Goal: Information Seeking & Learning: Learn about a topic

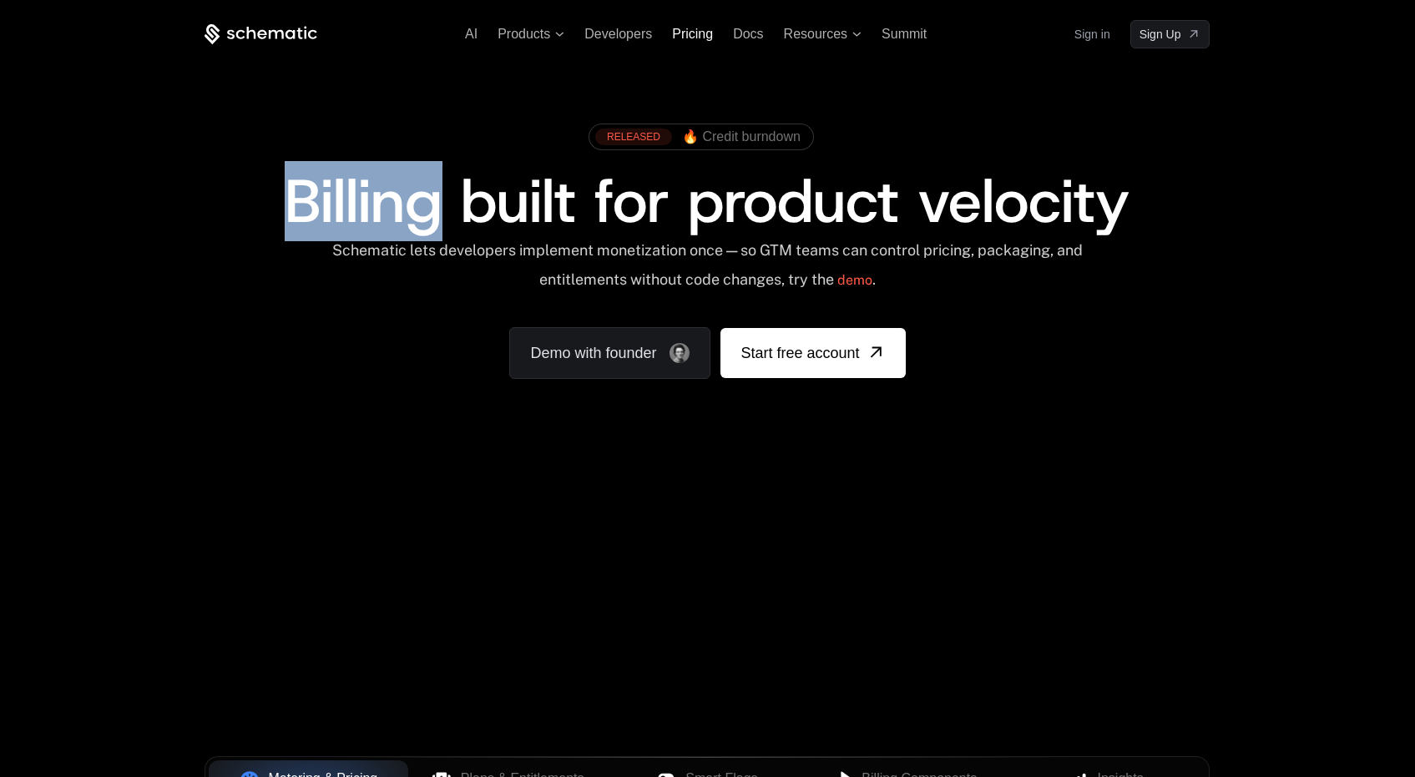
click at [699, 33] on span "Pricing" at bounding box center [692, 34] width 41 height 14
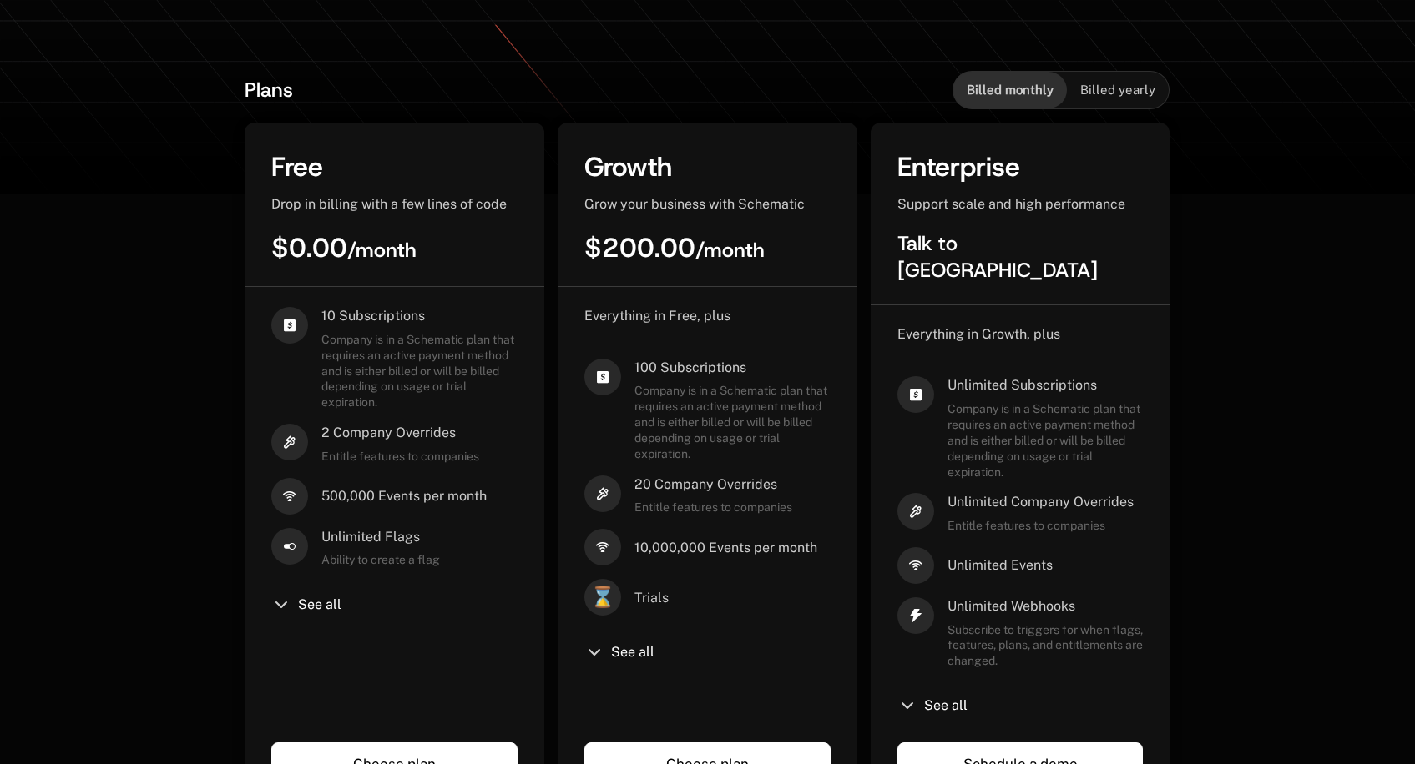
scroll to position [351, 0]
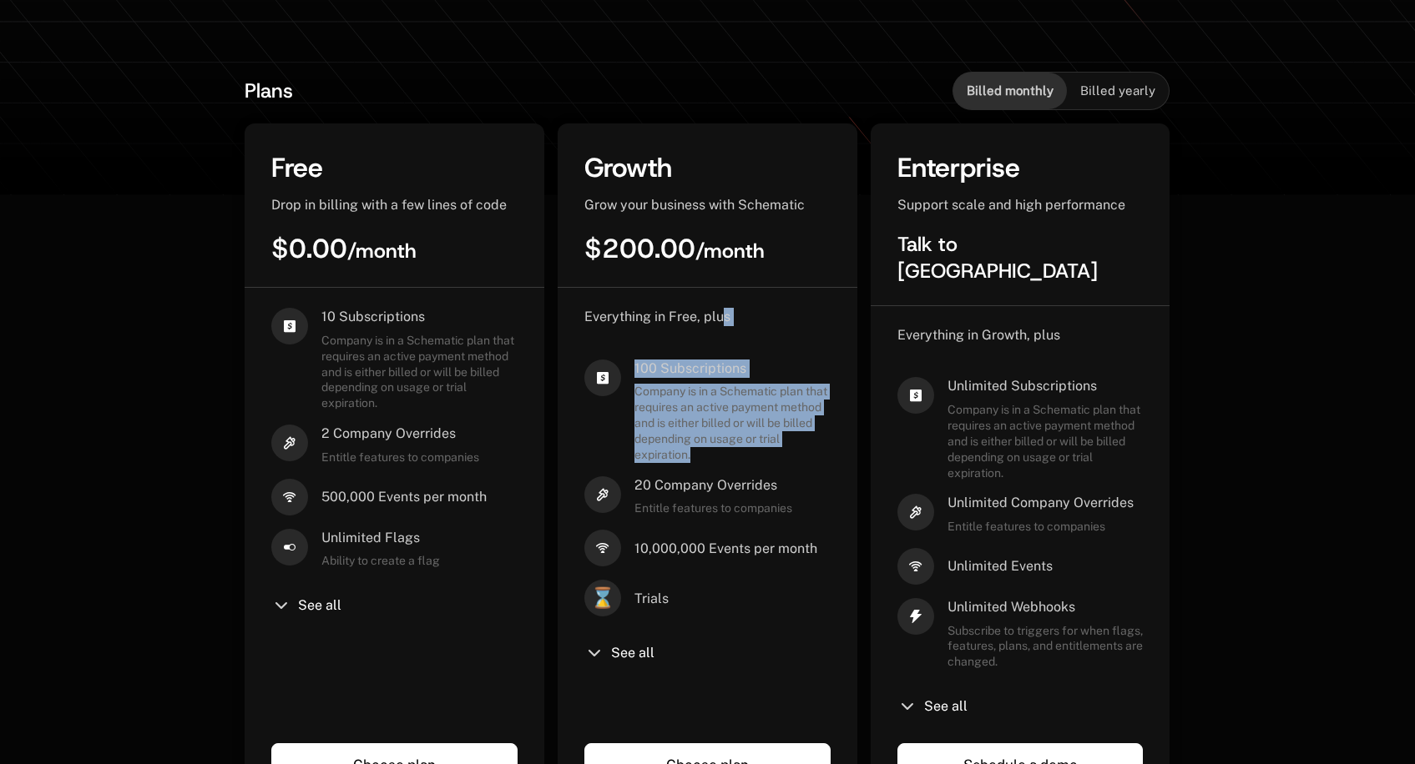
drag, startPoint x: 720, startPoint y: 319, endPoint x: 818, endPoint y: 468, distance: 178.5
click at [818, 469] on div "Everything in Free, plus 100 Subscriptions Company is in a Schematic plan that …" at bounding box center [707, 512] width 246 height 409
click at [818, 468] on div "Everything in Free, plus 100 Subscriptions Company is in a Schematic plan that …" at bounding box center [707, 512] width 246 height 409
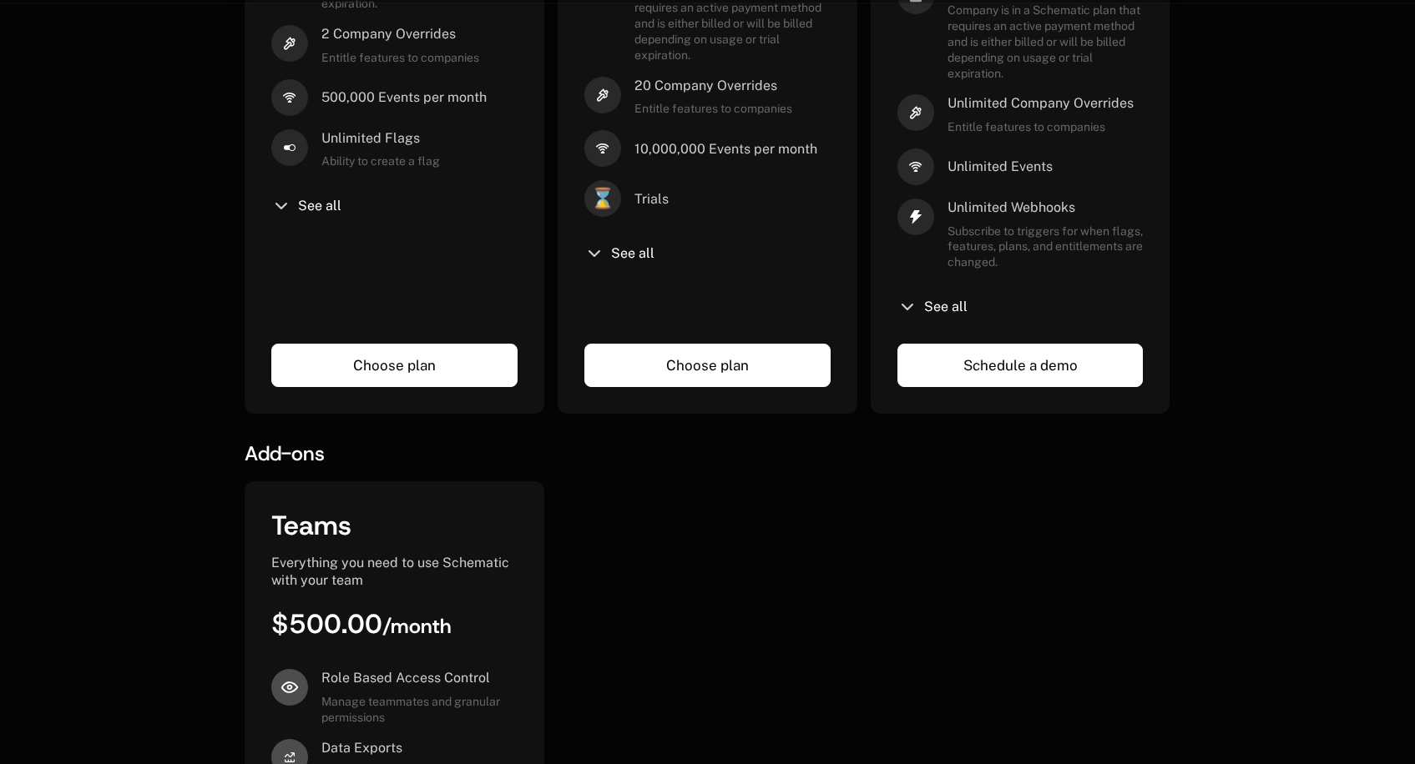
scroll to position [573, 0]
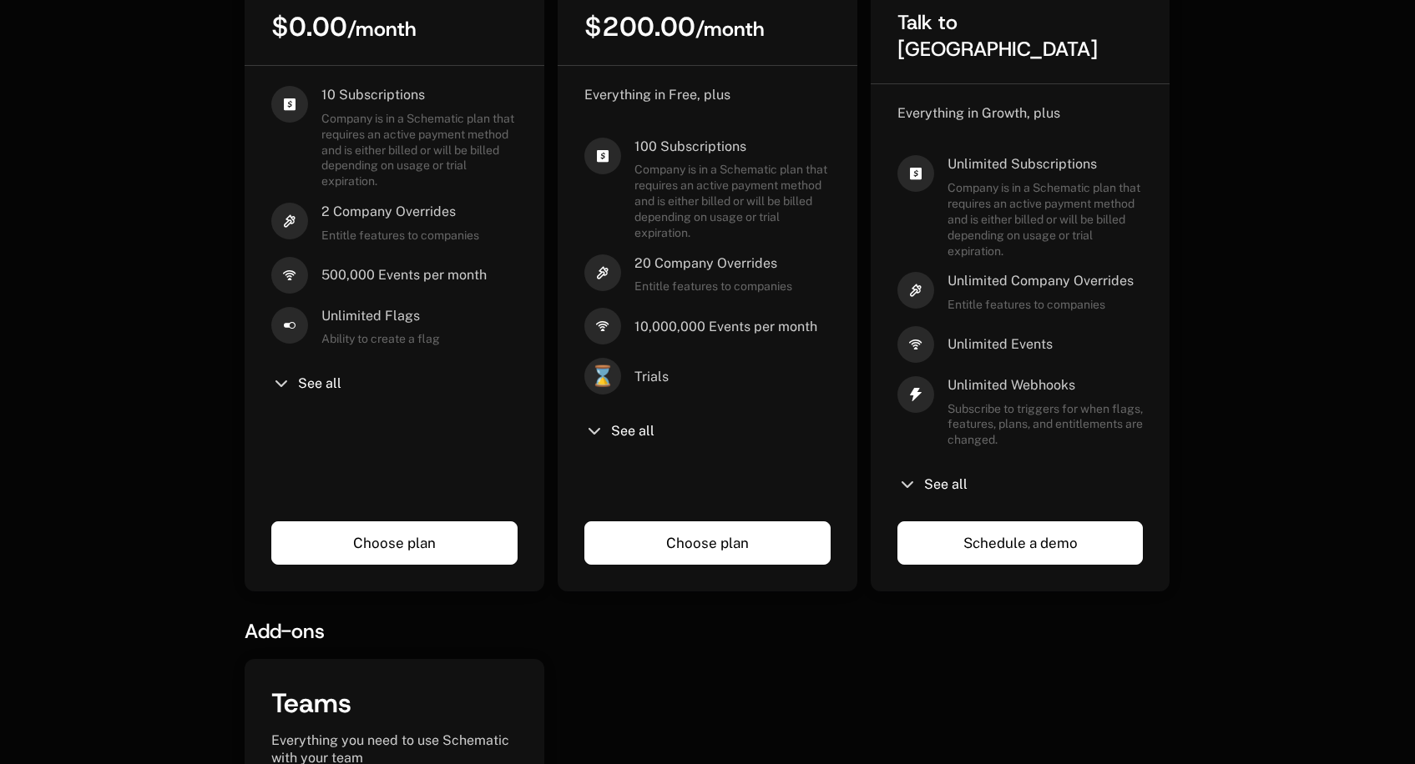
click at [602, 443] on div "Everything in Free, plus 100 Subscriptions Company is in a Schematic plan that …" at bounding box center [707, 290] width 246 height 409
click at [618, 421] on div "See all" at bounding box center [707, 431] width 246 height 20
click at [594, 432] on icon at bounding box center [594, 431] width 20 height 20
click at [643, 437] on span "See all" at bounding box center [632, 431] width 43 height 13
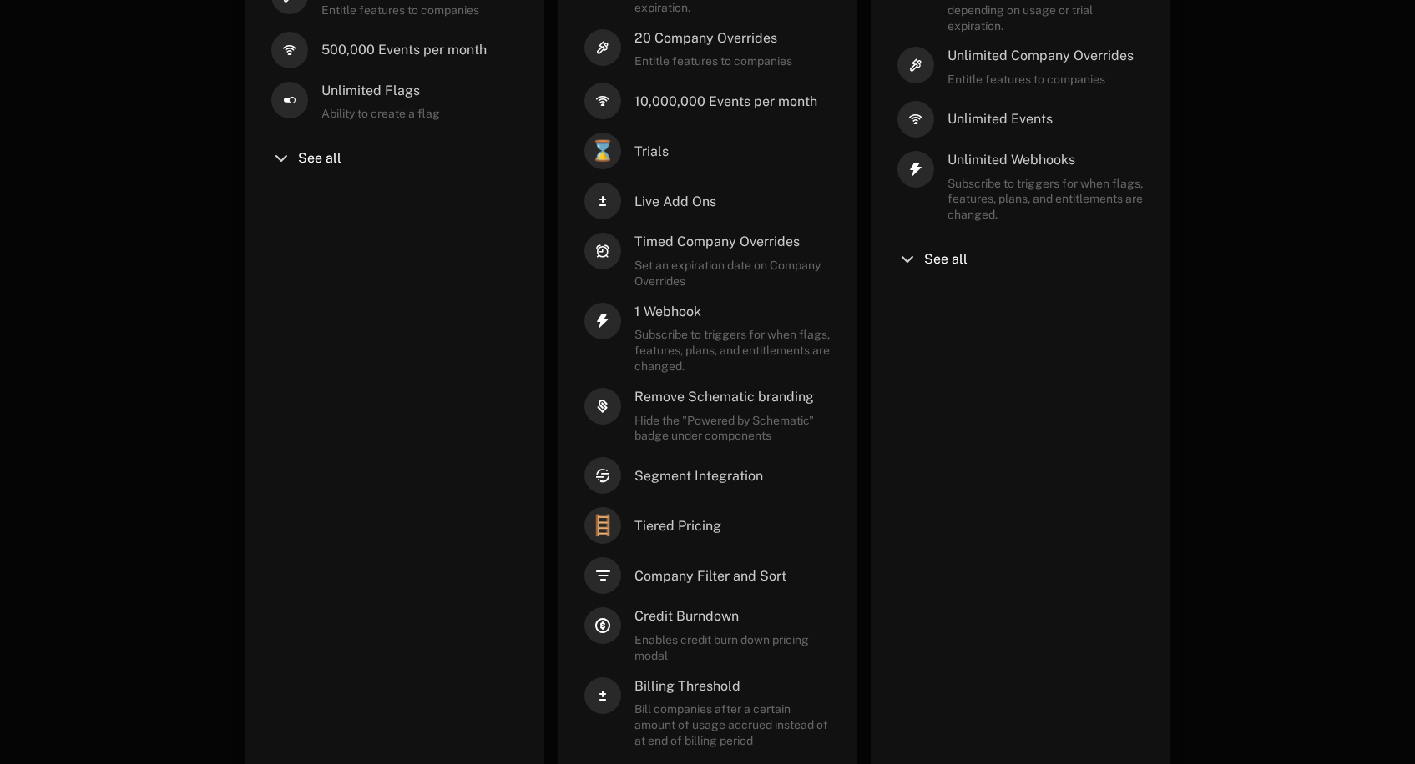
scroll to position [0, 0]
